Goal: Information Seeking & Learning: Learn about a topic

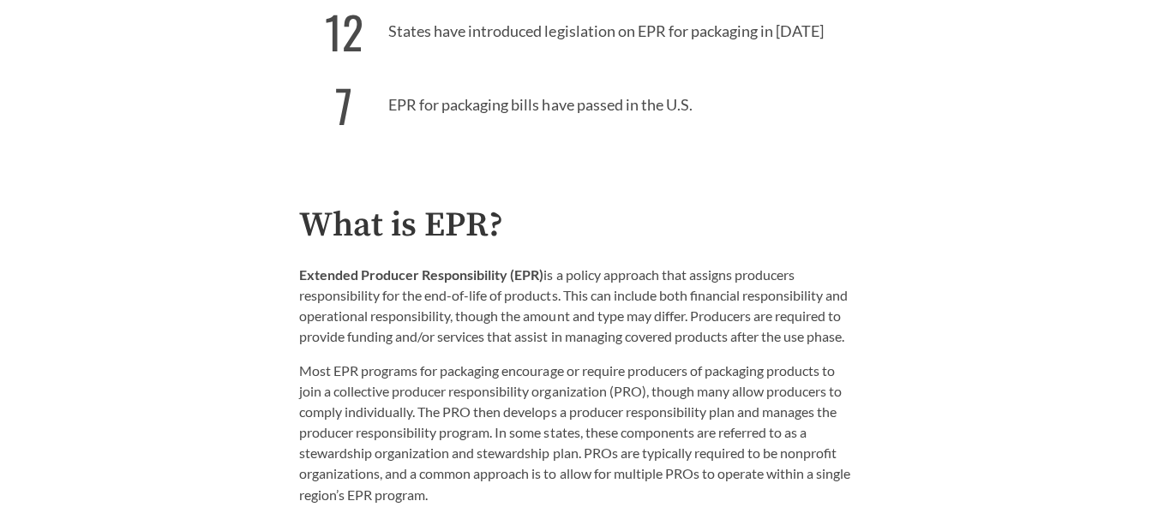
scroll to position [784, 0]
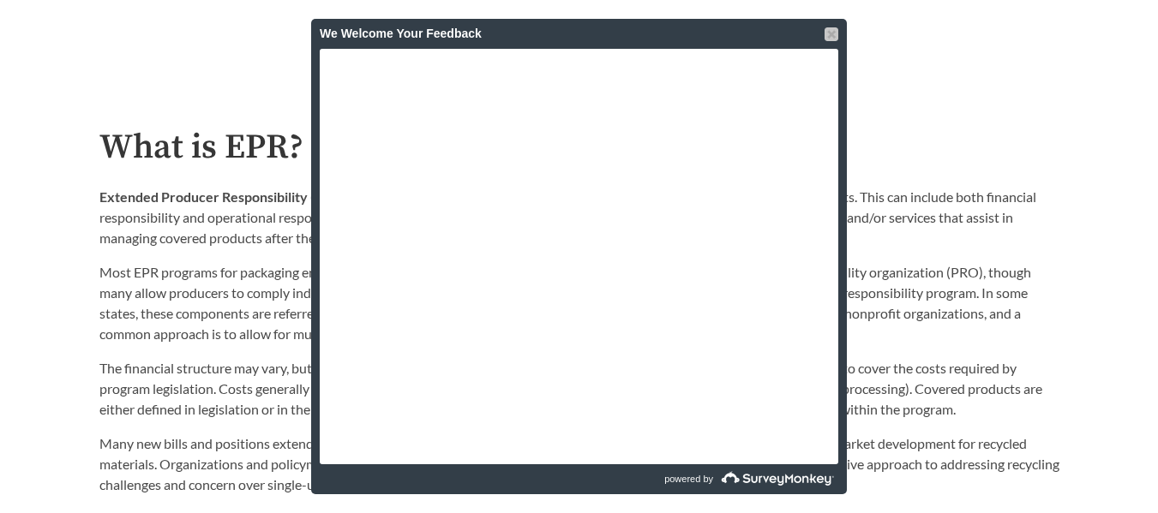
click at [570, 33] on div at bounding box center [832, 34] width 14 height 14
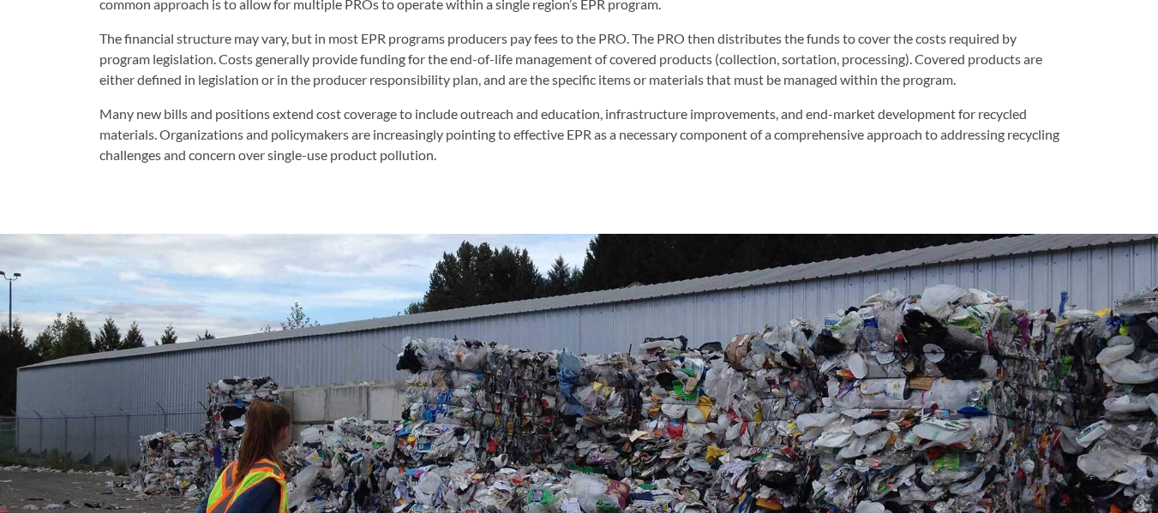
scroll to position [1114, 0]
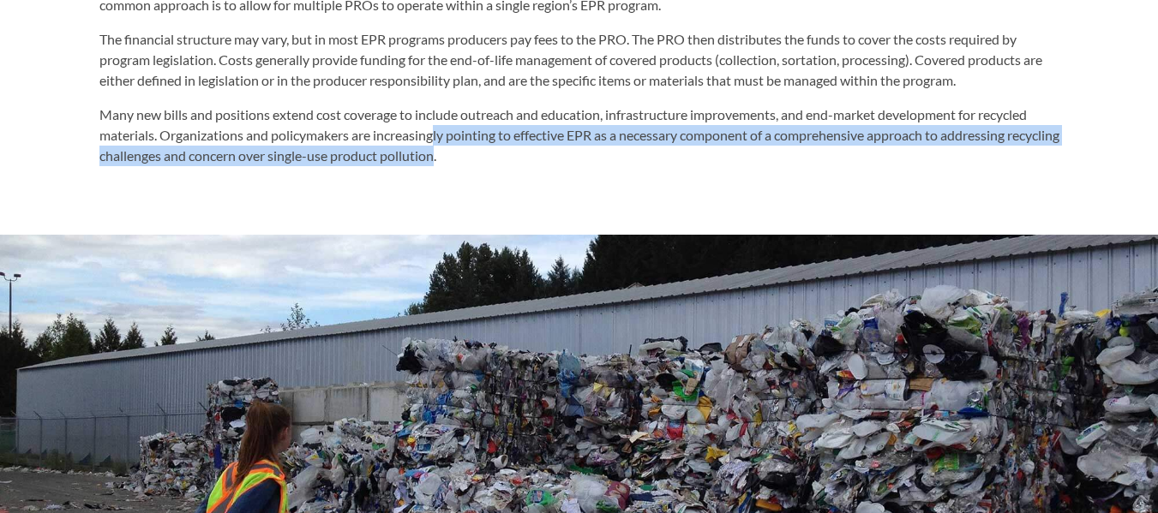
drag, startPoint x: 495, startPoint y: 162, endPoint x: 440, endPoint y: 137, distance: 60.2
click at [440, 137] on p "Many new bills and positions extend cost coverage to include outreach and educa…" at bounding box center [579, 136] width 960 height 62
drag, startPoint x: 450, startPoint y: 141, endPoint x: 489, endPoint y: 154, distance: 40.7
click at [489, 154] on p "Many new bills and positions extend cost coverage to include outreach and educa…" at bounding box center [579, 136] width 960 height 62
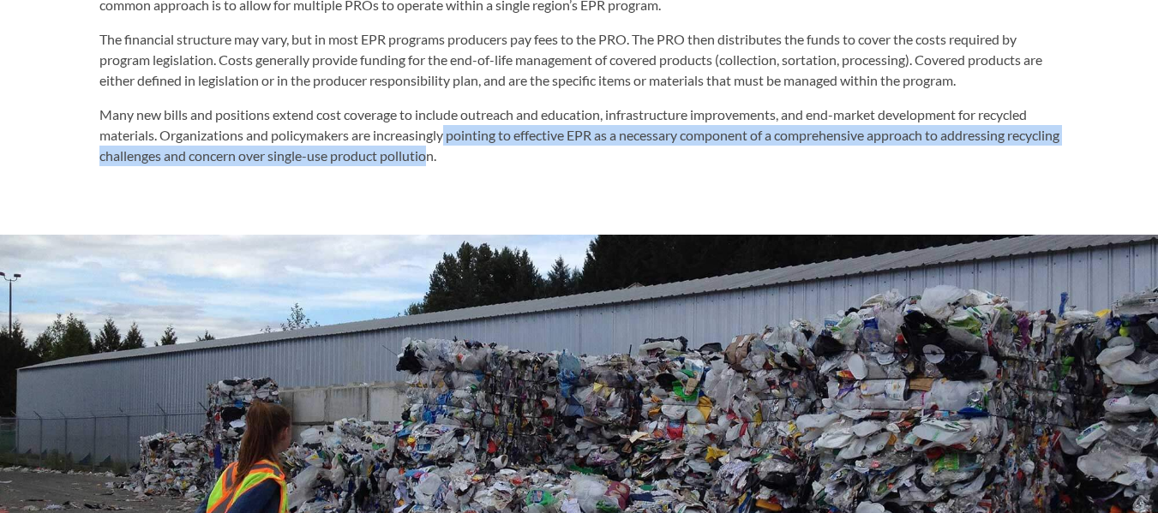
click at [489, 154] on p "Many new bills and positions extend cost coverage to include outreach and educa…" at bounding box center [579, 136] width 960 height 62
drag, startPoint x: 499, startPoint y: 157, endPoint x: 445, endPoint y: 138, distance: 57.2
click at [445, 138] on p "Many new bills and positions extend cost coverage to include outreach and educa…" at bounding box center [579, 136] width 960 height 62
drag, startPoint x: 494, startPoint y: 159, endPoint x: 451, endPoint y: 141, distance: 46.8
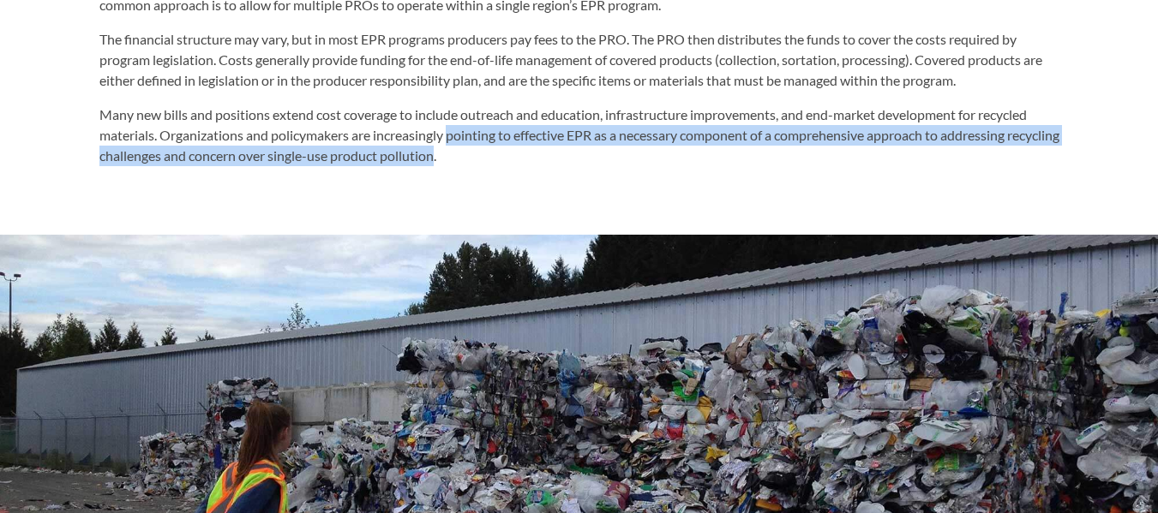
click at [451, 141] on p "Many new bills and positions extend cost coverage to include outreach and educa…" at bounding box center [579, 136] width 960 height 62
drag, startPoint x: 497, startPoint y: 163, endPoint x: 448, endPoint y: 143, distance: 52.7
click at [448, 143] on p "Many new bills and positions extend cost coverage to include outreach and educa…" at bounding box center [579, 136] width 960 height 62
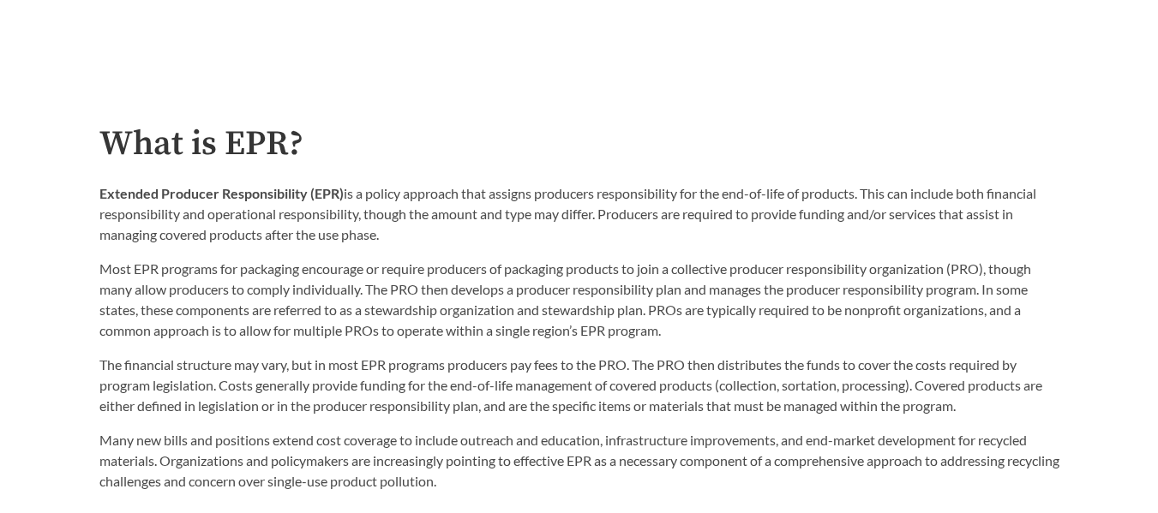
scroll to position [791, 0]
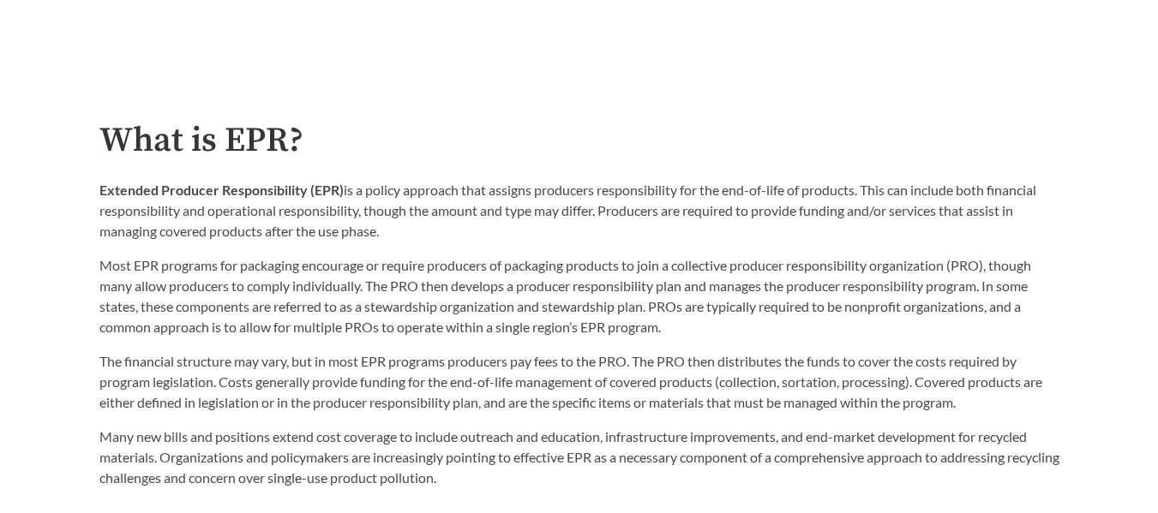
click at [506, 333] on p "Most EPR programs for packaging encourage or require producers of packaging pro…" at bounding box center [579, 296] width 960 height 82
drag, startPoint x: 320, startPoint y: 161, endPoint x: 195, endPoint y: 120, distance: 130.9
drag, startPoint x: 380, startPoint y: 163, endPoint x: 354, endPoint y: 184, distance: 33.5
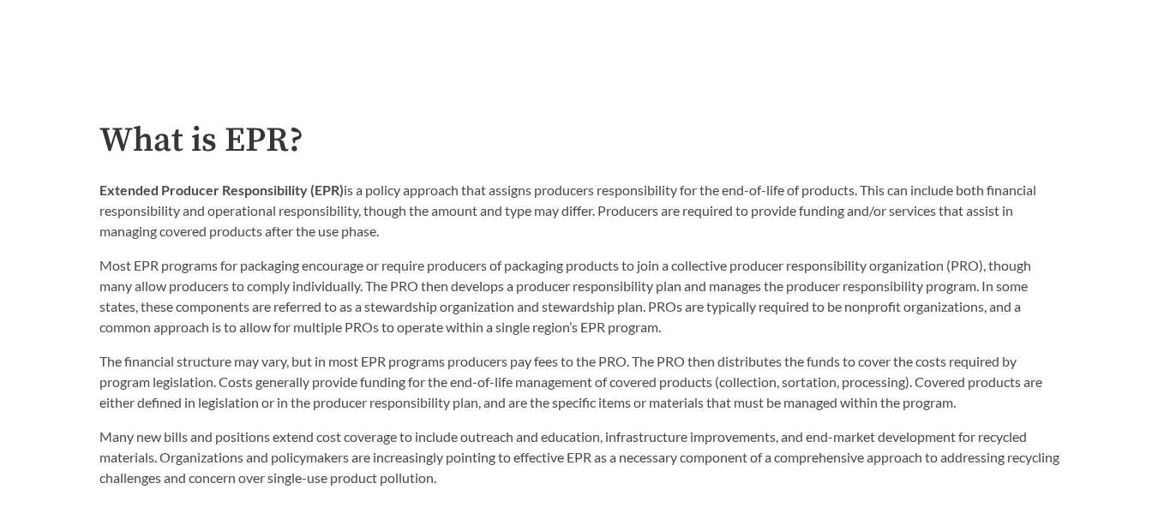
click at [354, 184] on p "Extended Producer Responsibility (EPR) is a policy approach that assigns produc…" at bounding box center [579, 211] width 960 height 62
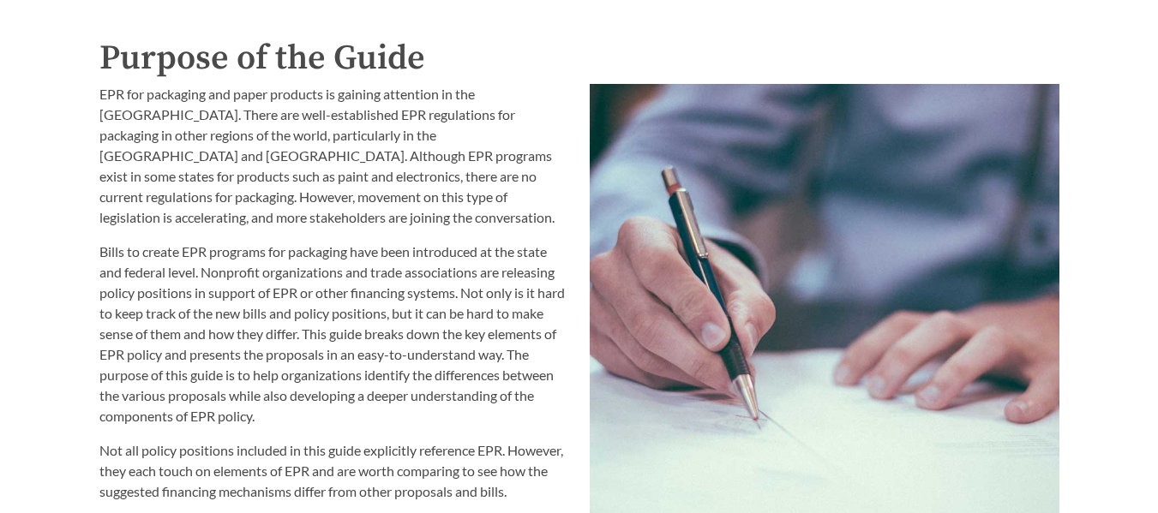
scroll to position [1834, 0]
